Goal: Transaction & Acquisition: Book appointment/travel/reservation

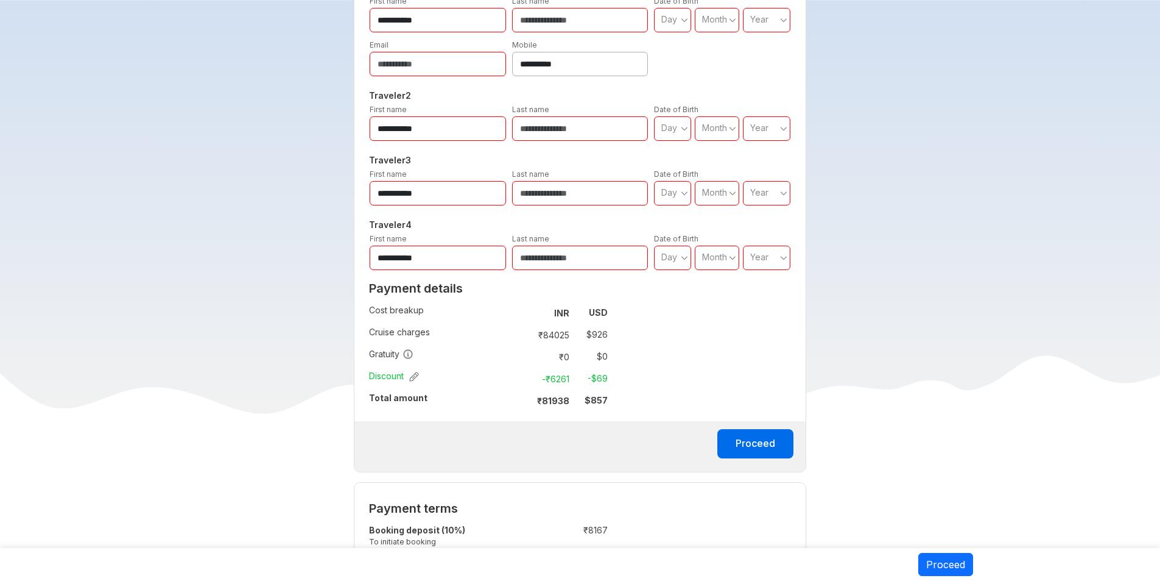
scroll to position [609, 0]
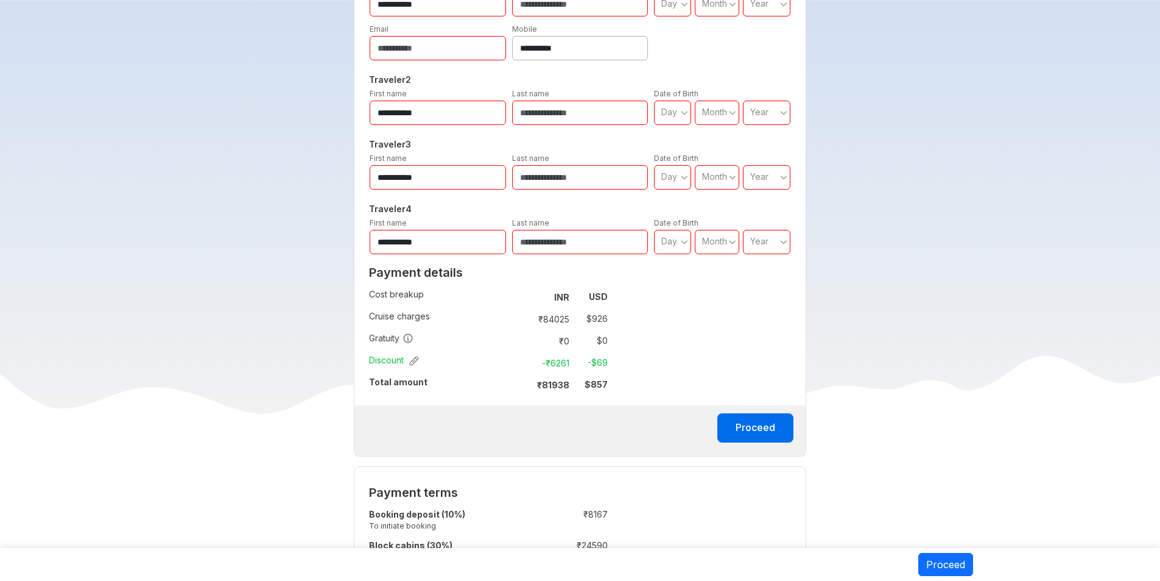
drag, startPoint x: 577, startPoint y: 380, endPoint x: 584, endPoint y: 409, distance: 29.3
click at [584, 409] on div "Proceed" at bounding box center [580, 430] width 451 height 51
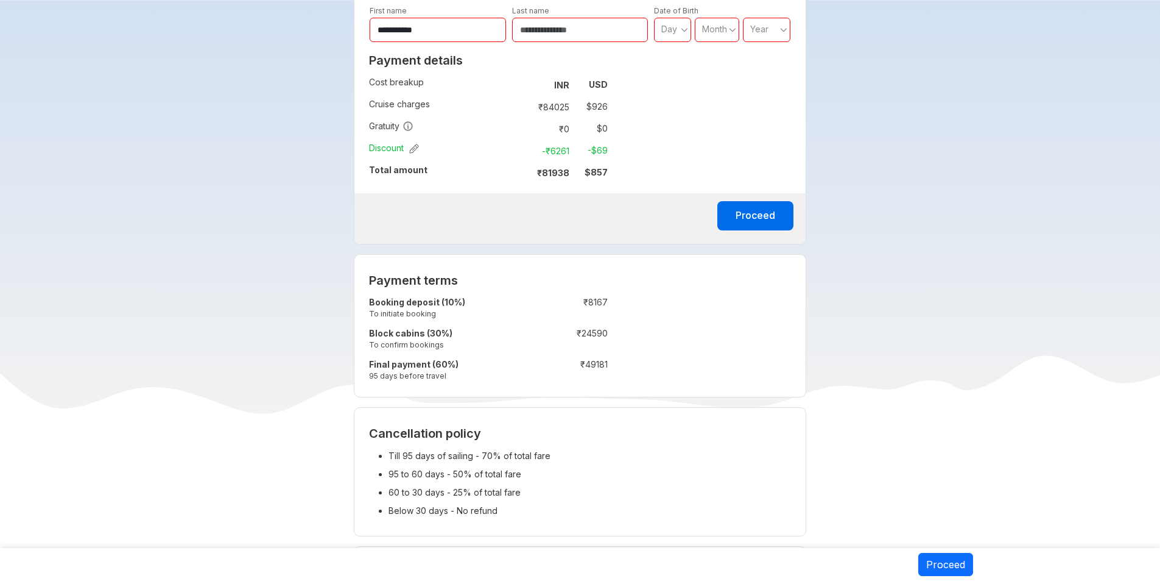
scroll to position [792, 0]
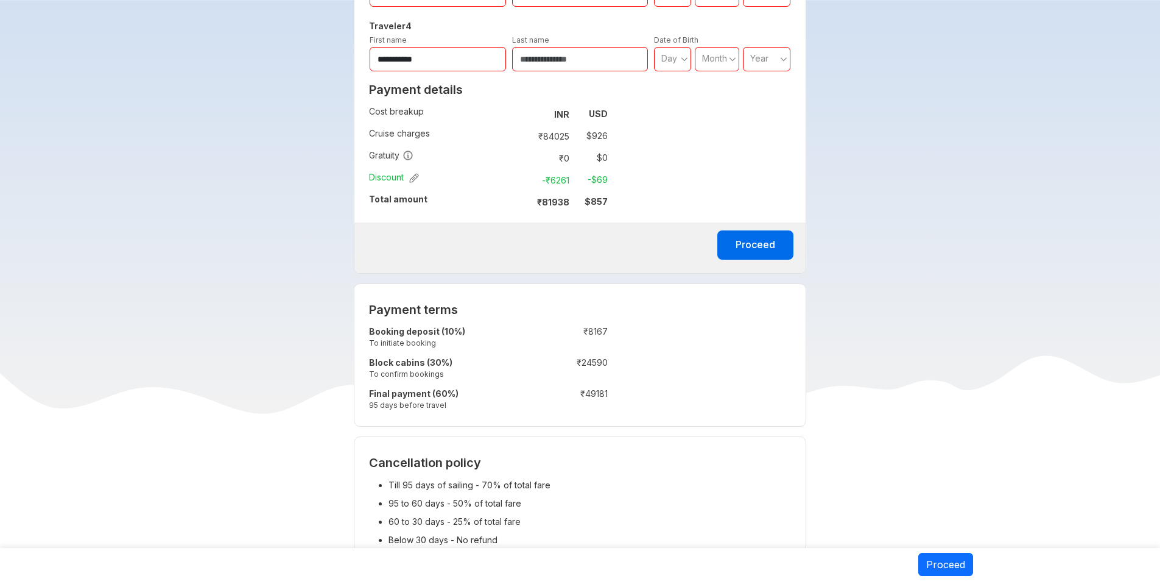
click at [415, 180] on icon "button" at bounding box center [414, 178] width 9 height 9
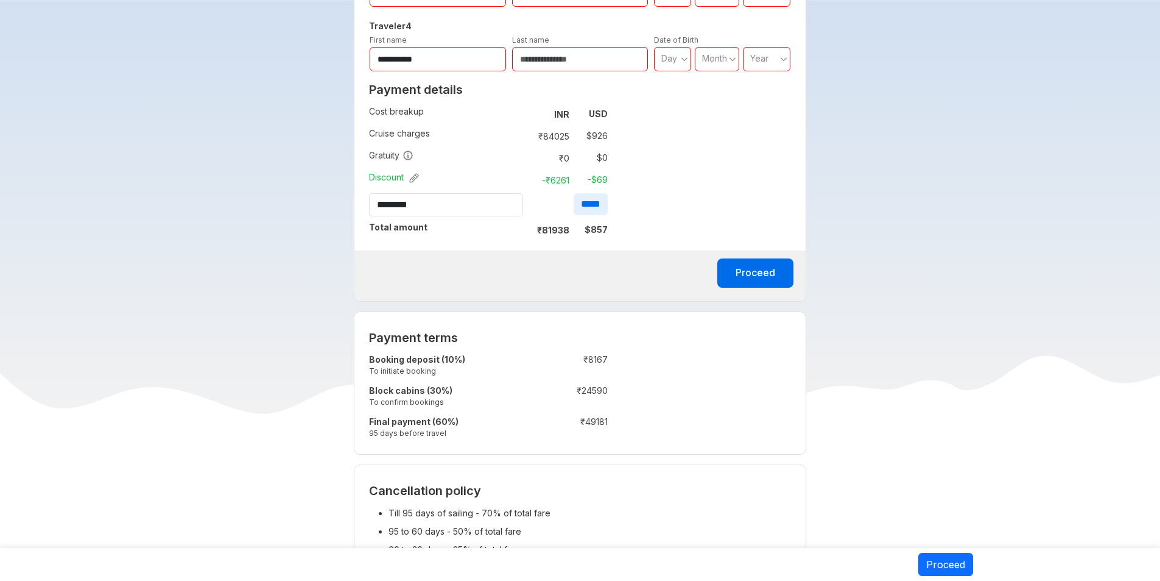
click at [415, 180] on icon "button" at bounding box center [414, 178] width 9 height 9
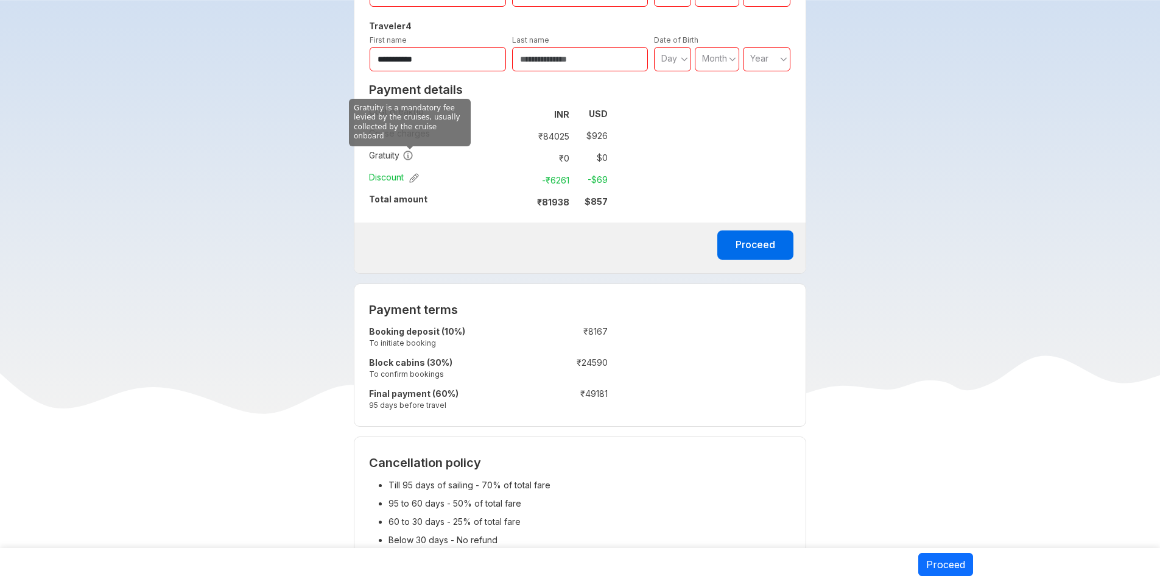
click at [406, 152] on icon at bounding box center [408, 155] width 11 height 11
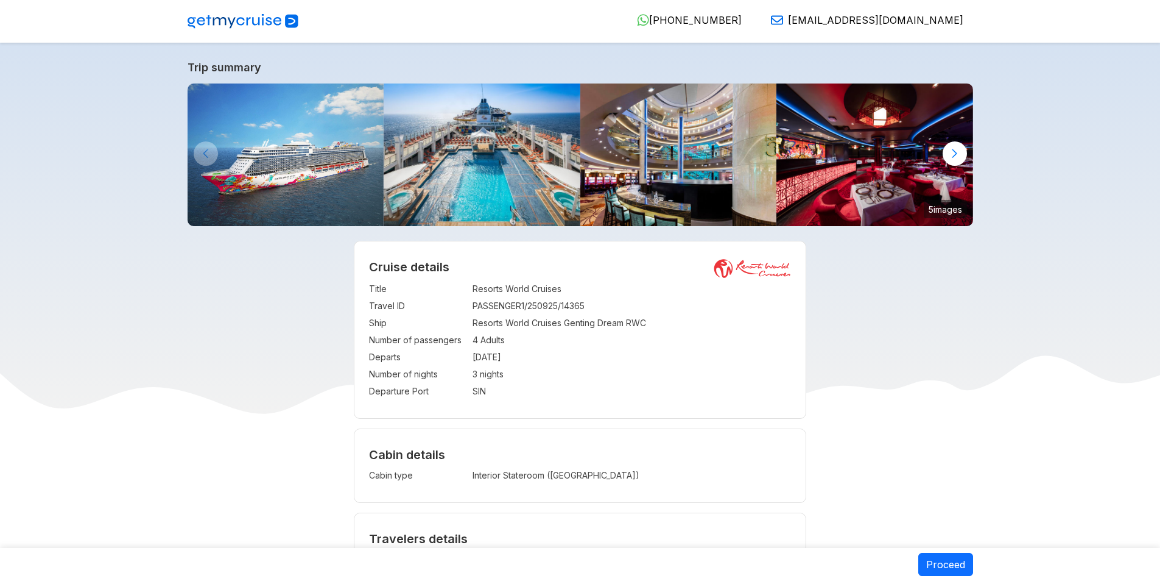
click at [275, 157] on img at bounding box center [286, 154] width 197 height 143
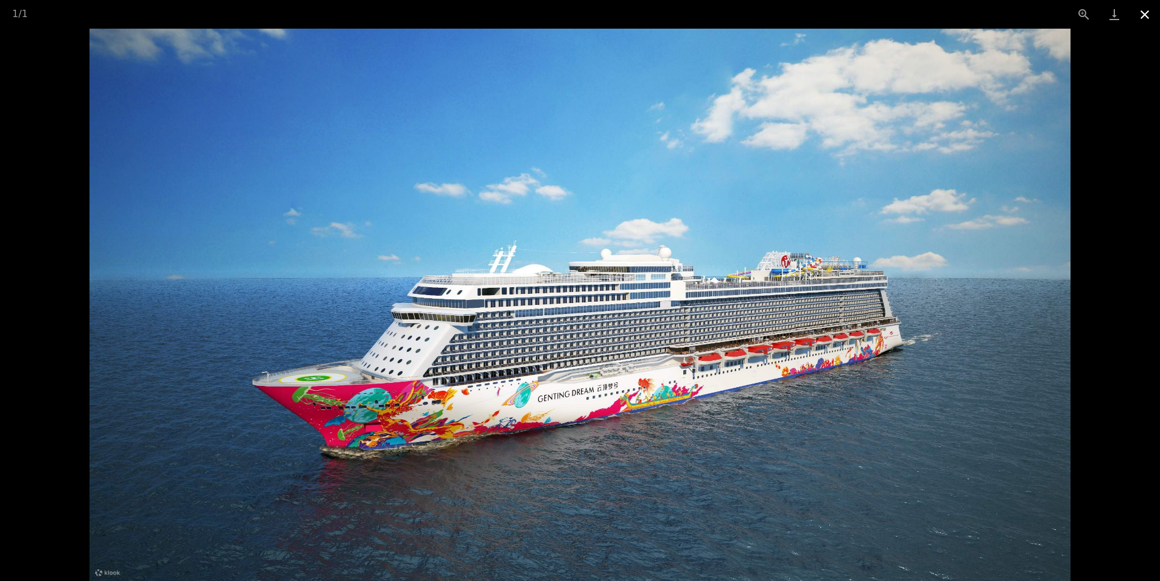
click at [1138, 16] on button "Close gallery" at bounding box center [1145, 14] width 30 height 29
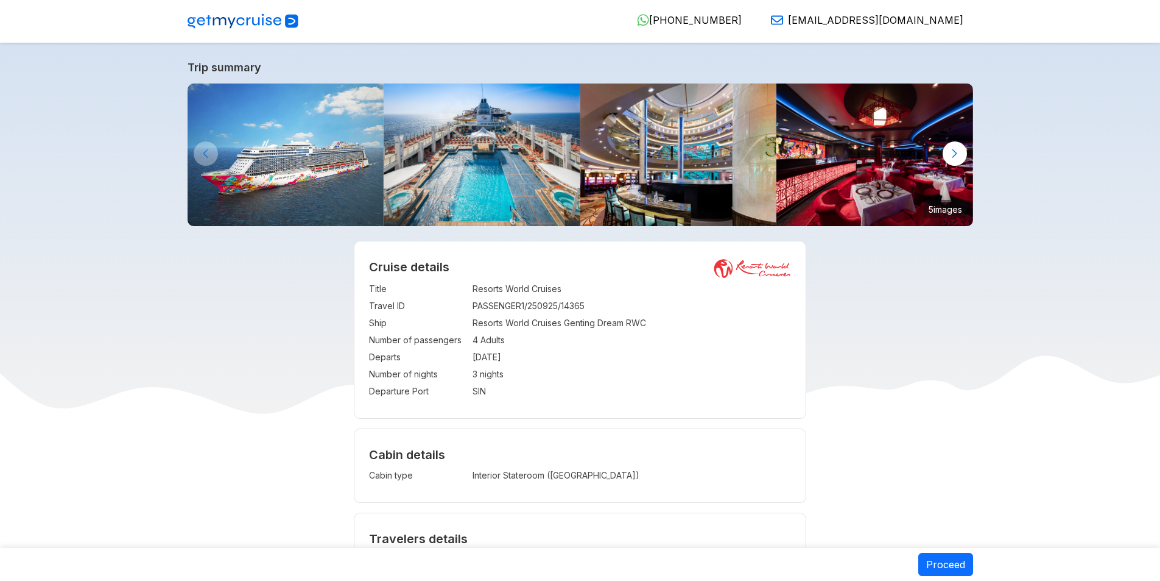
click at [568, 136] on img at bounding box center [482, 154] width 197 height 143
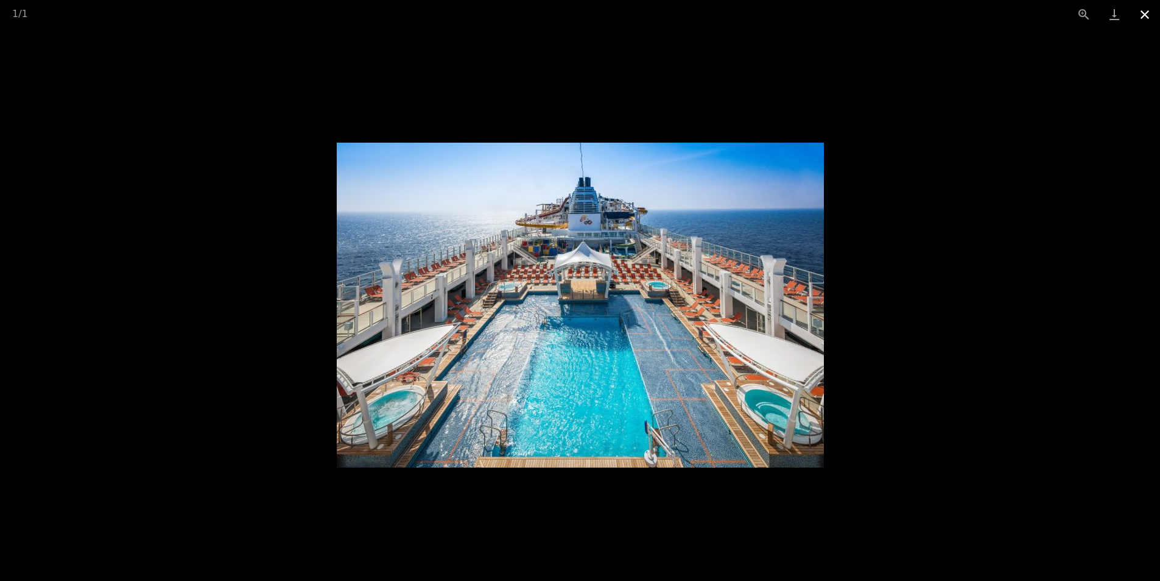
click at [1144, 18] on button "Close gallery" at bounding box center [1145, 14] width 30 height 29
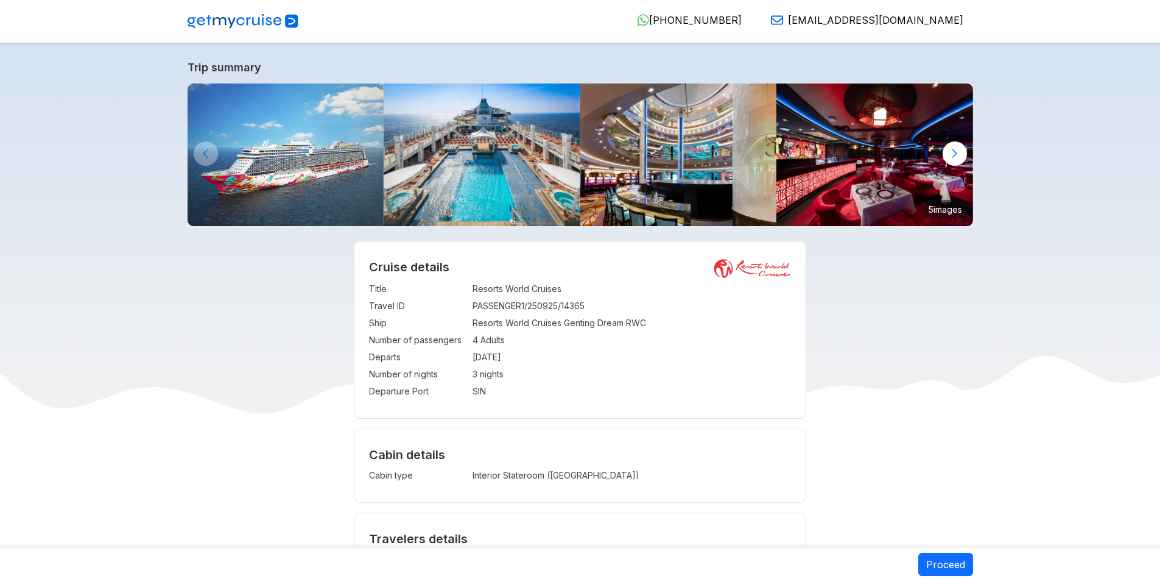
click at [723, 164] on img at bounding box center [679, 154] width 197 height 143
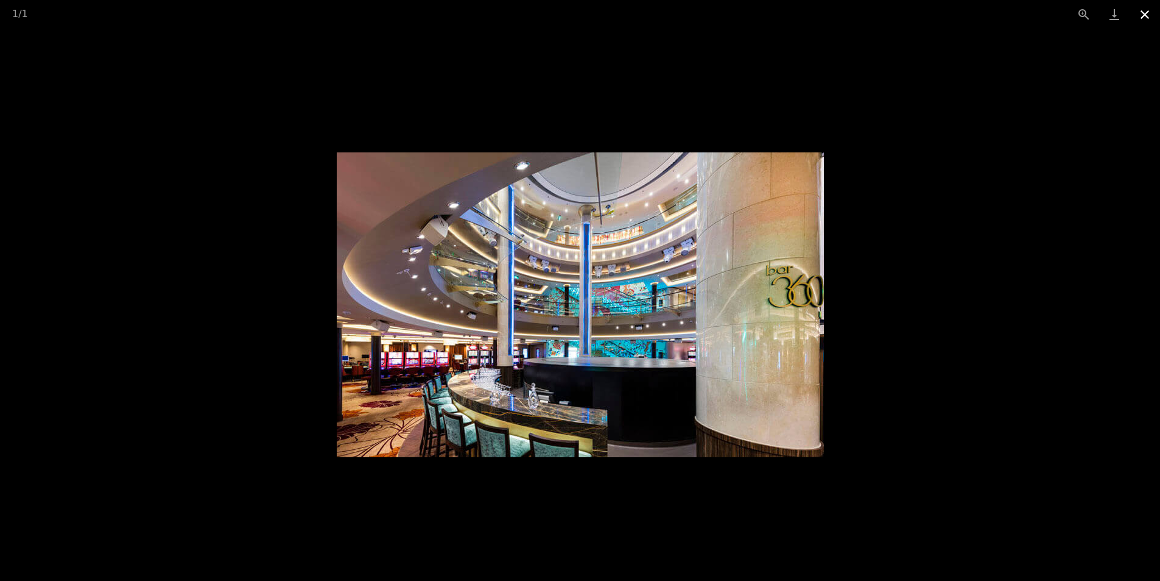
click at [1142, 15] on button "Close gallery" at bounding box center [1145, 14] width 30 height 29
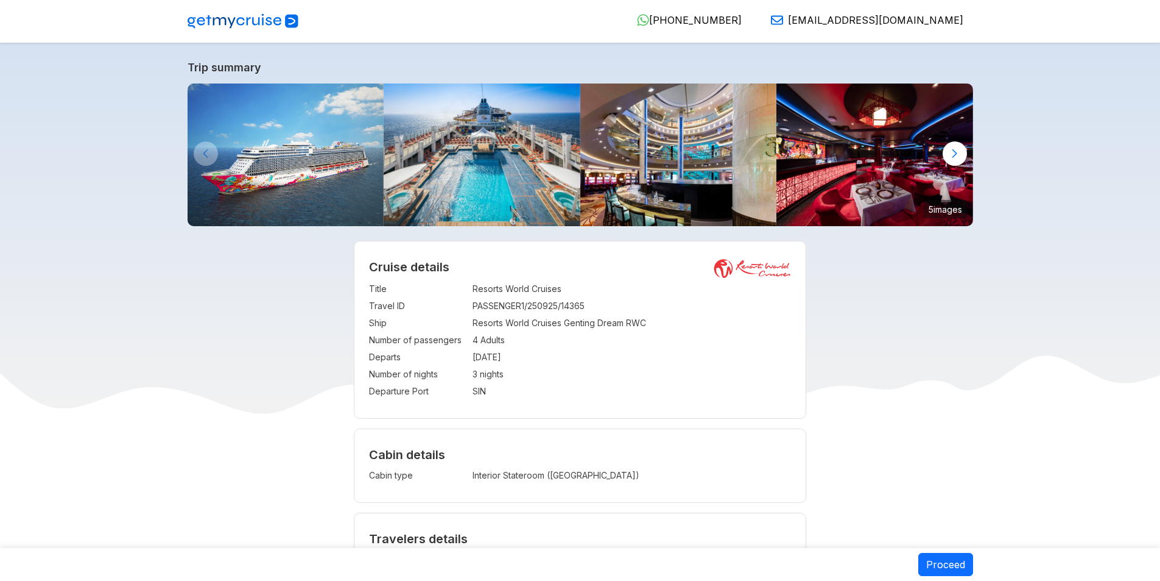
click at [961, 135] on img at bounding box center [875, 154] width 197 height 143
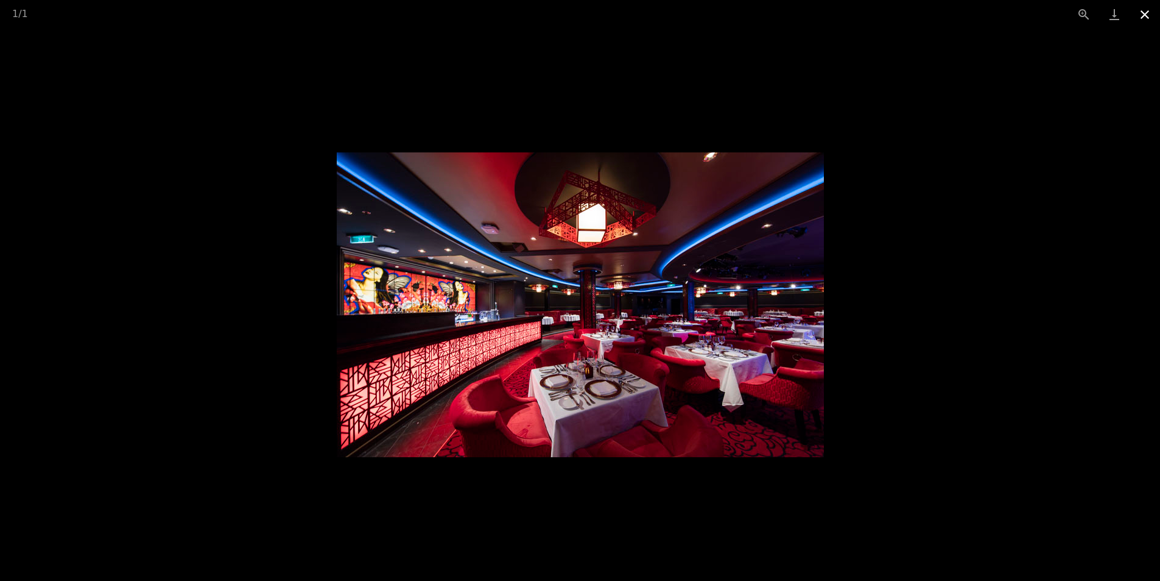
click at [1140, 16] on button "Close gallery" at bounding box center [1145, 14] width 30 height 29
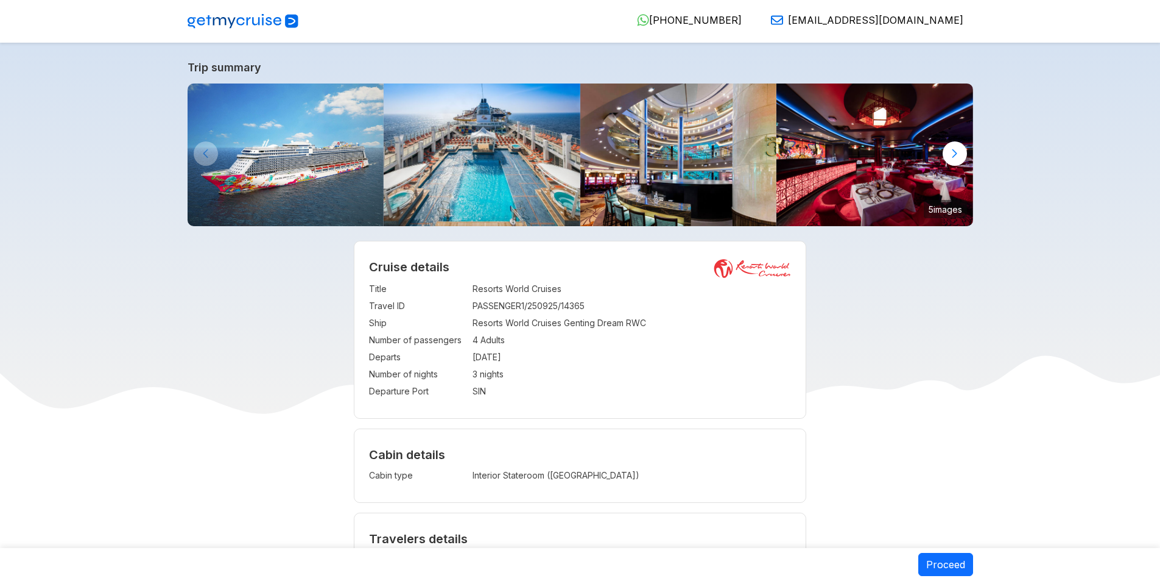
click at [948, 160] on div at bounding box center [955, 153] width 24 height 24
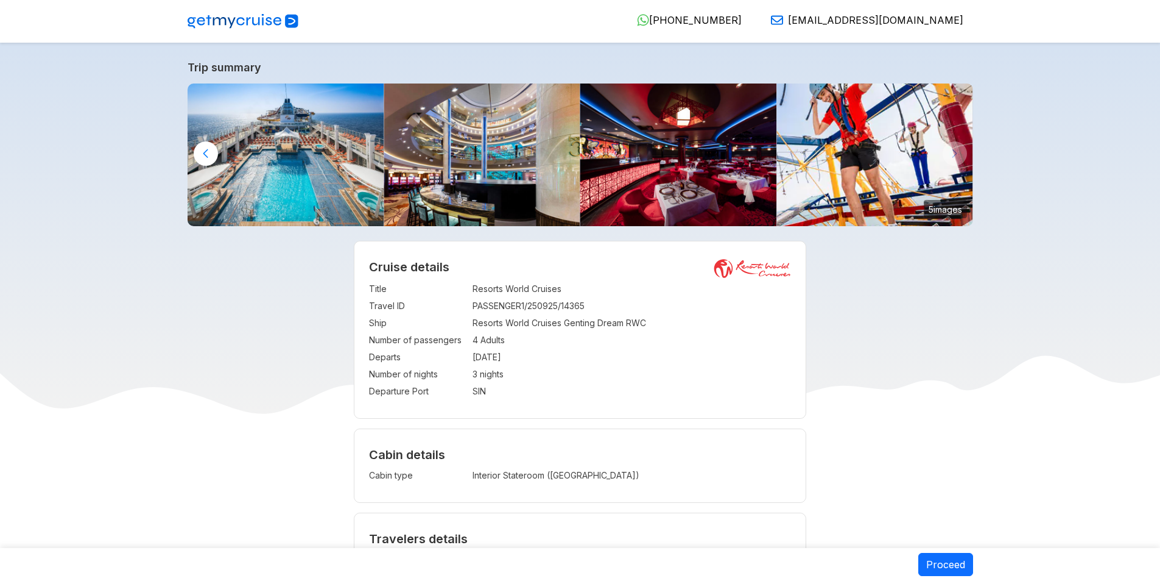
click at [830, 165] on img at bounding box center [875, 154] width 197 height 143
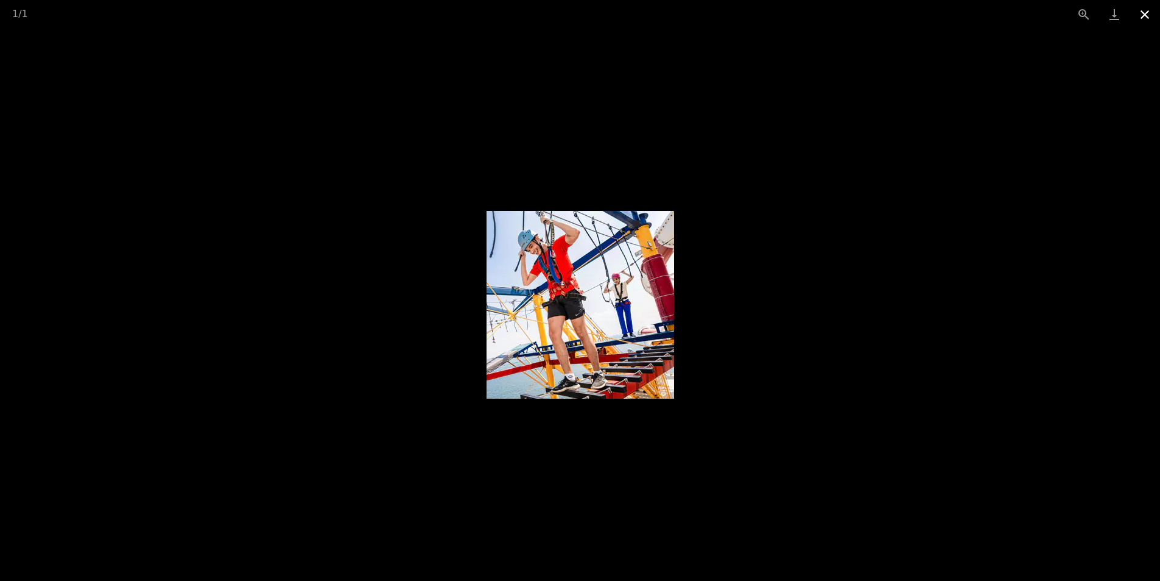
drag, startPoint x: 1142, startPoint y: 20, endPoint x: 1137, endPoint y: 25, distance: 6.5
click at [1142, 20] on button "Close gallery" at bounding box center [1145, 14] width 30 height 29
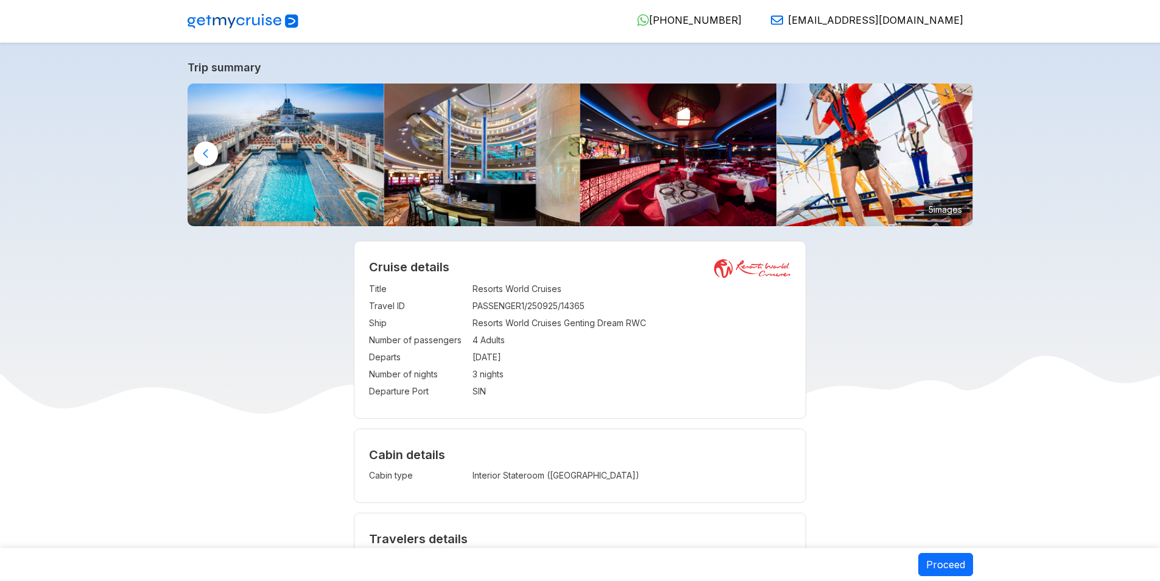
click at [959, 150] on img at bounding box center [875, 154] width 197 height 143
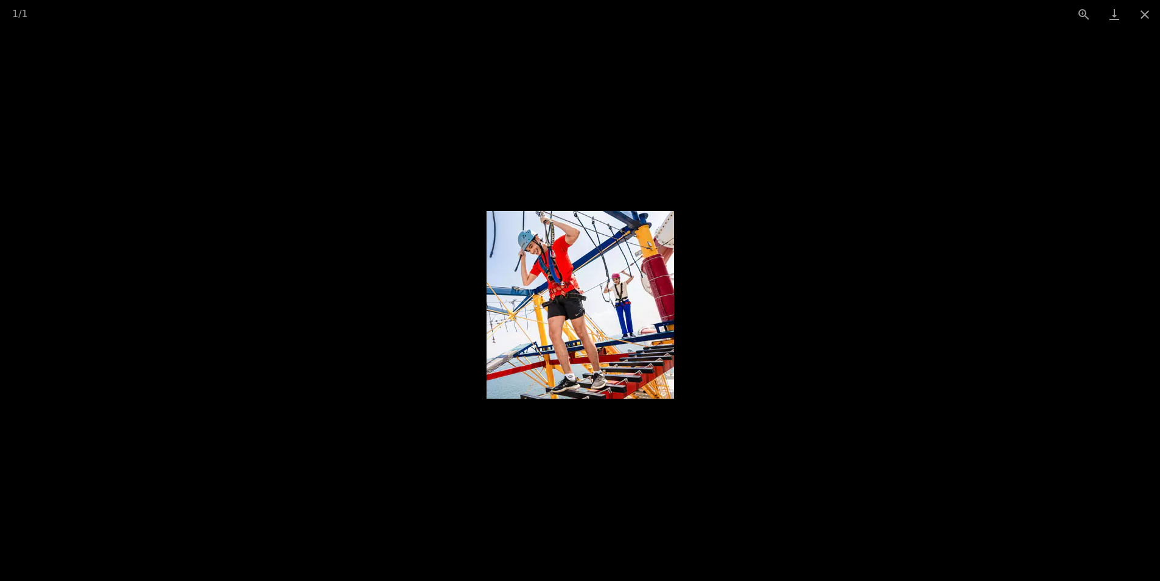
click at [845, 261] on picture at bounding box center [580, 305] width 1160 height 552
click at [1147, 20] on button "Close gallery" at bounding box center [1145, 14] width 30 height 29
